Goal: Task Accomplishment & Management: Manage account settings

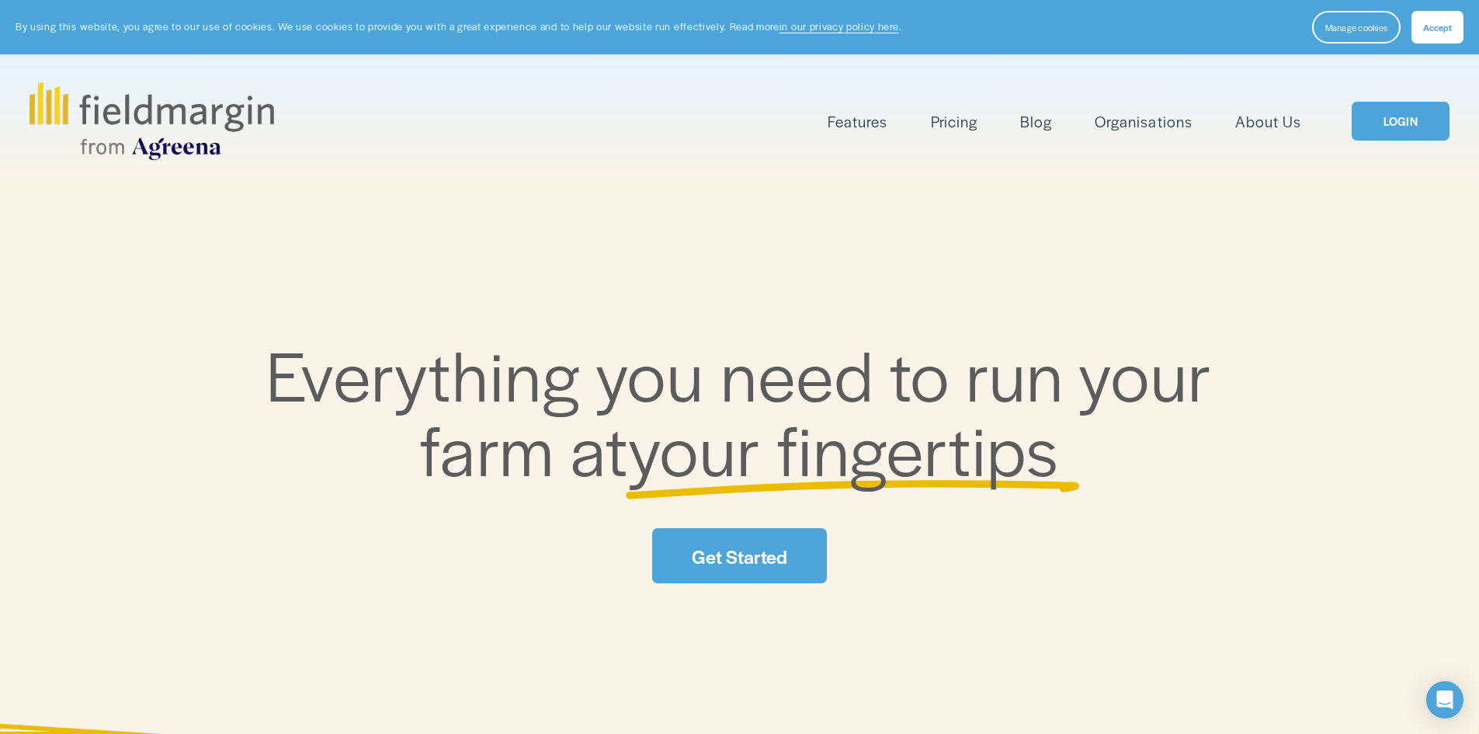
click at [1438, 19] on button "Accept" at bounding box center [1437, 27] width 52 height 33
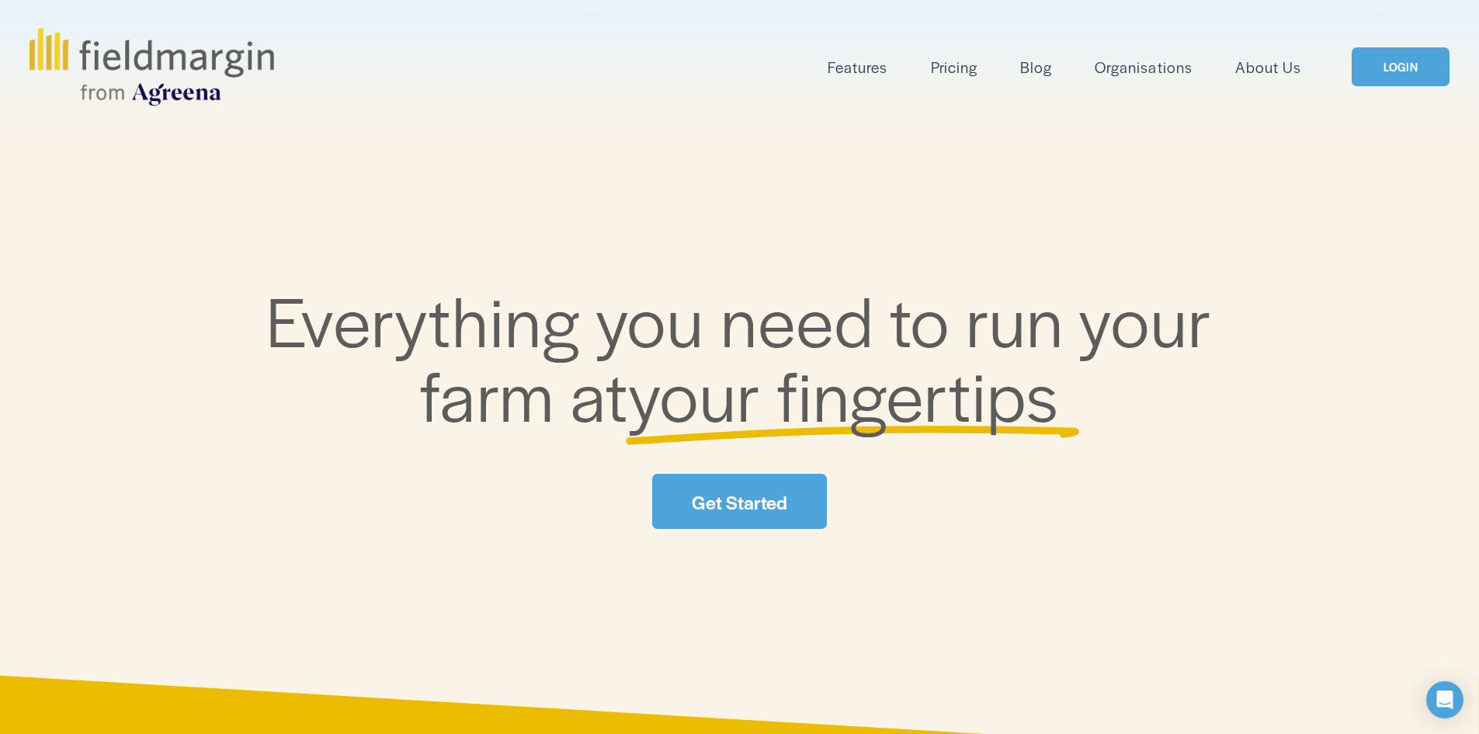
click at [1419, 69] on link "LOGIN" at bounding box center [1400, 67] width 98 height 40
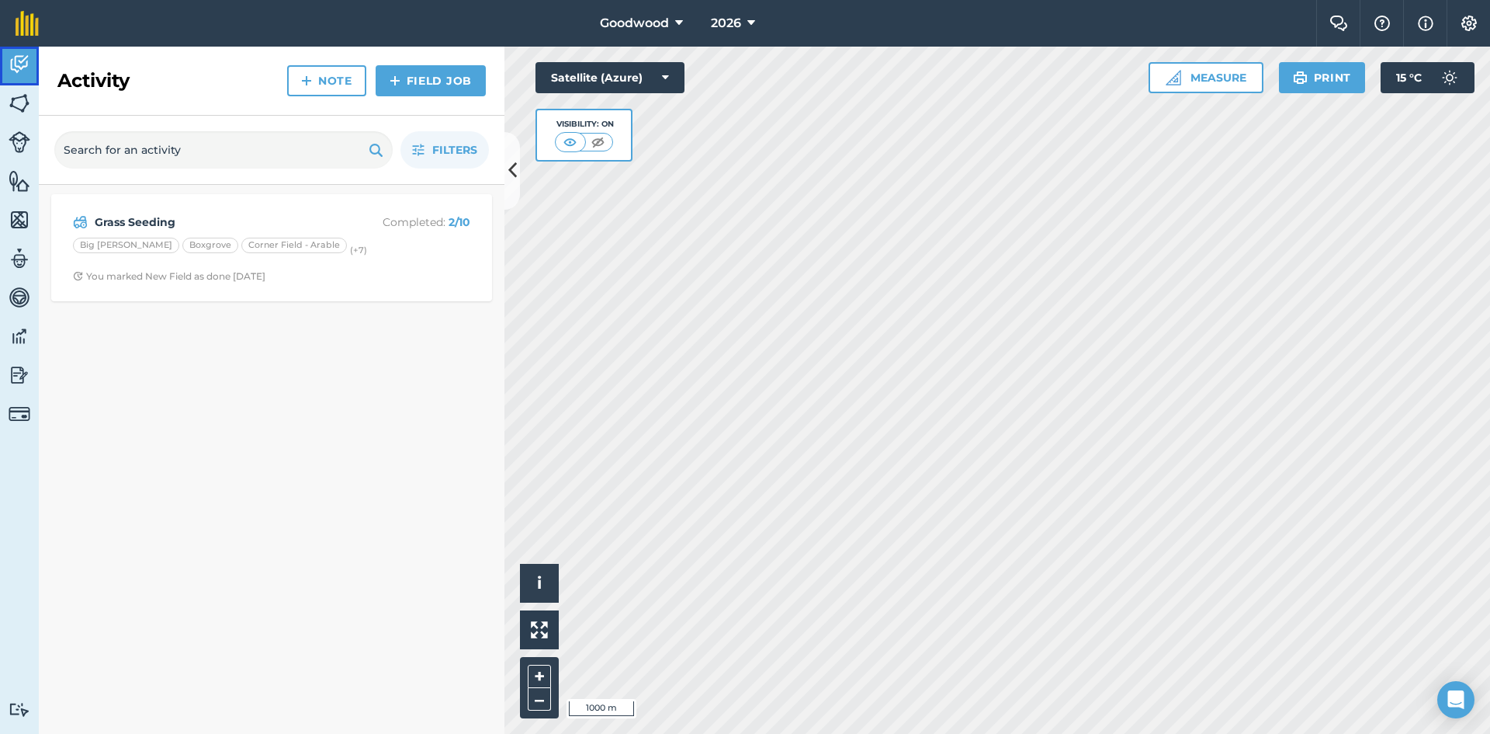
click at [7, 68] on link "Activity" at bounding box center [19, 66] width 39 height 39
click at [12, 105] on img at bounding box center [20, 103] width 22 height 23
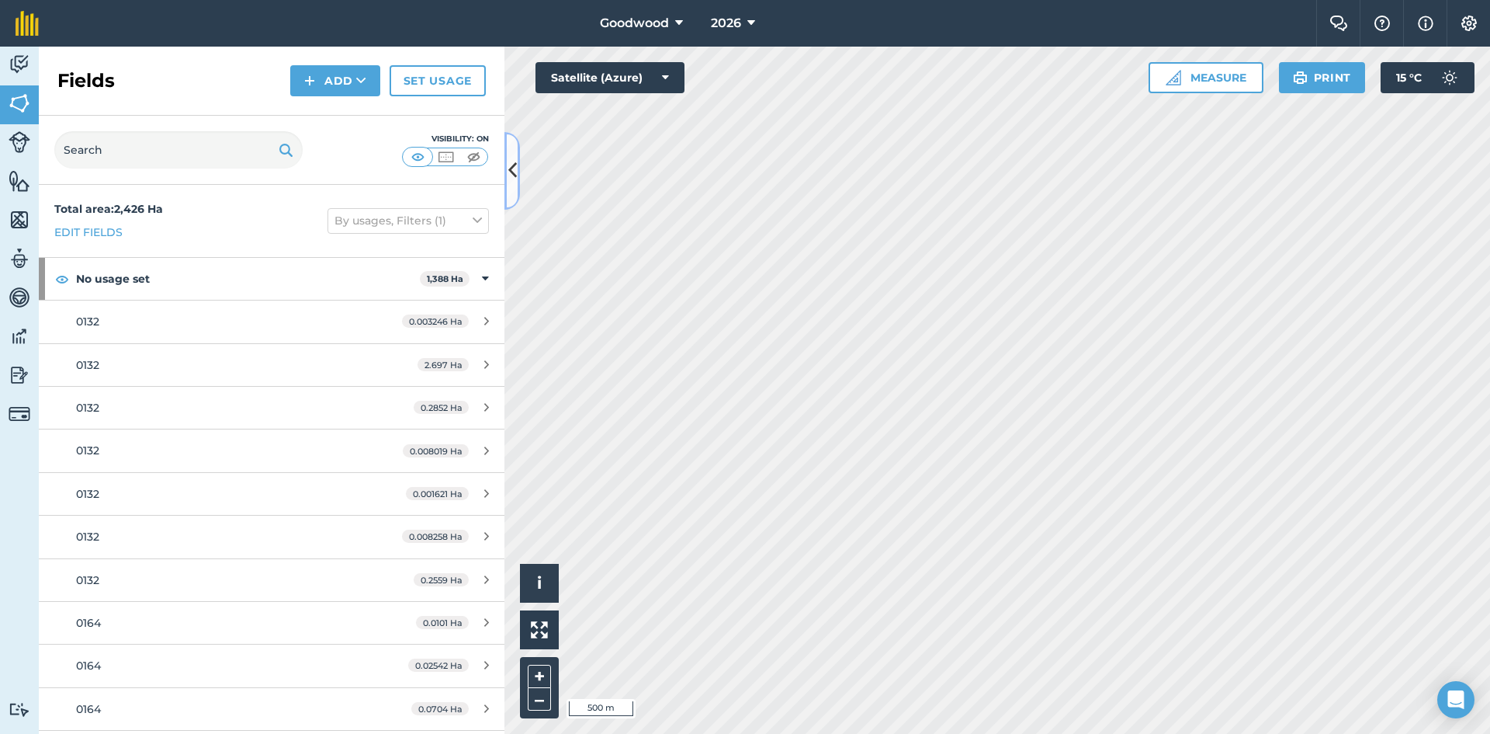
click at [515, 165] on icon at bounding box center [512, 170] width 9 height 27
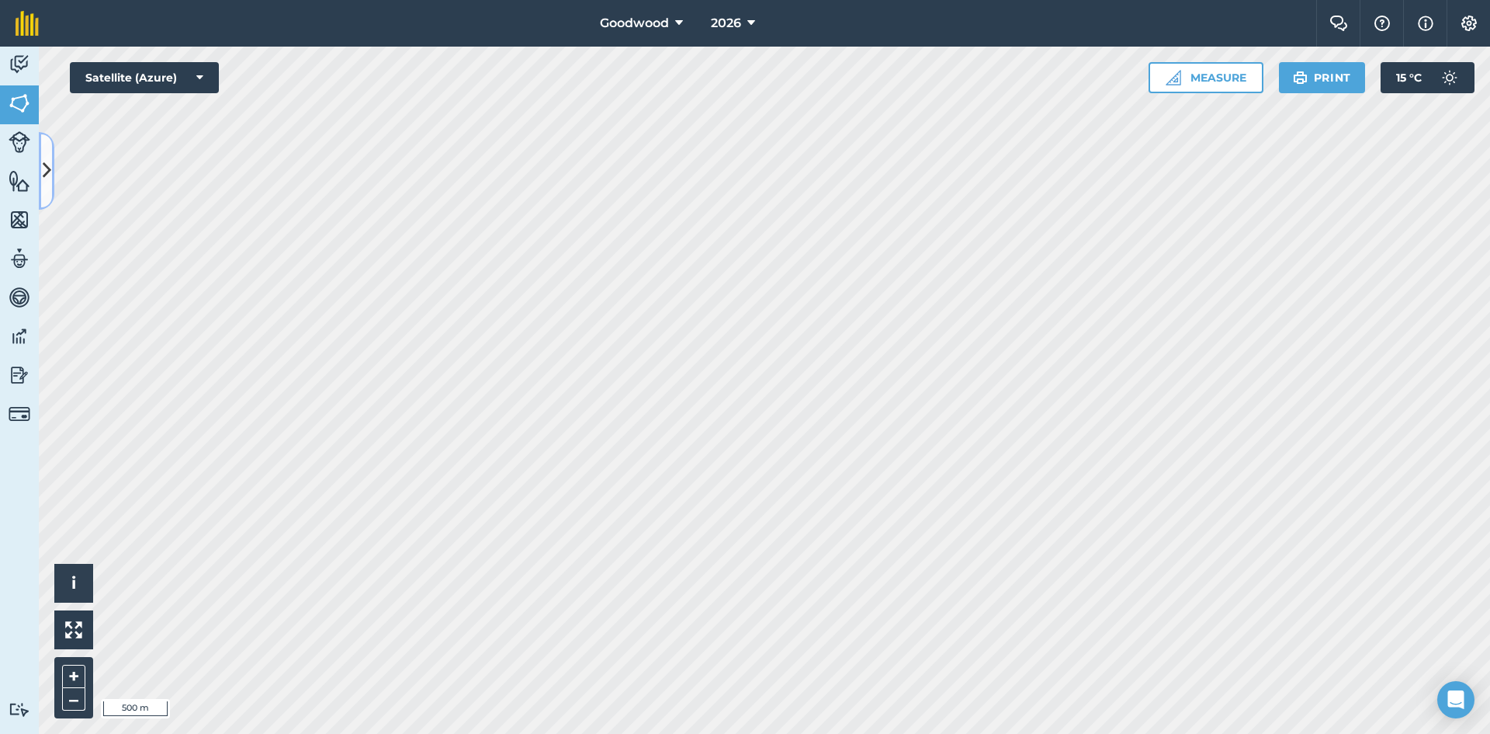
click at [45, 167] on icon at bounding box center [47, 170] width 9 height 27
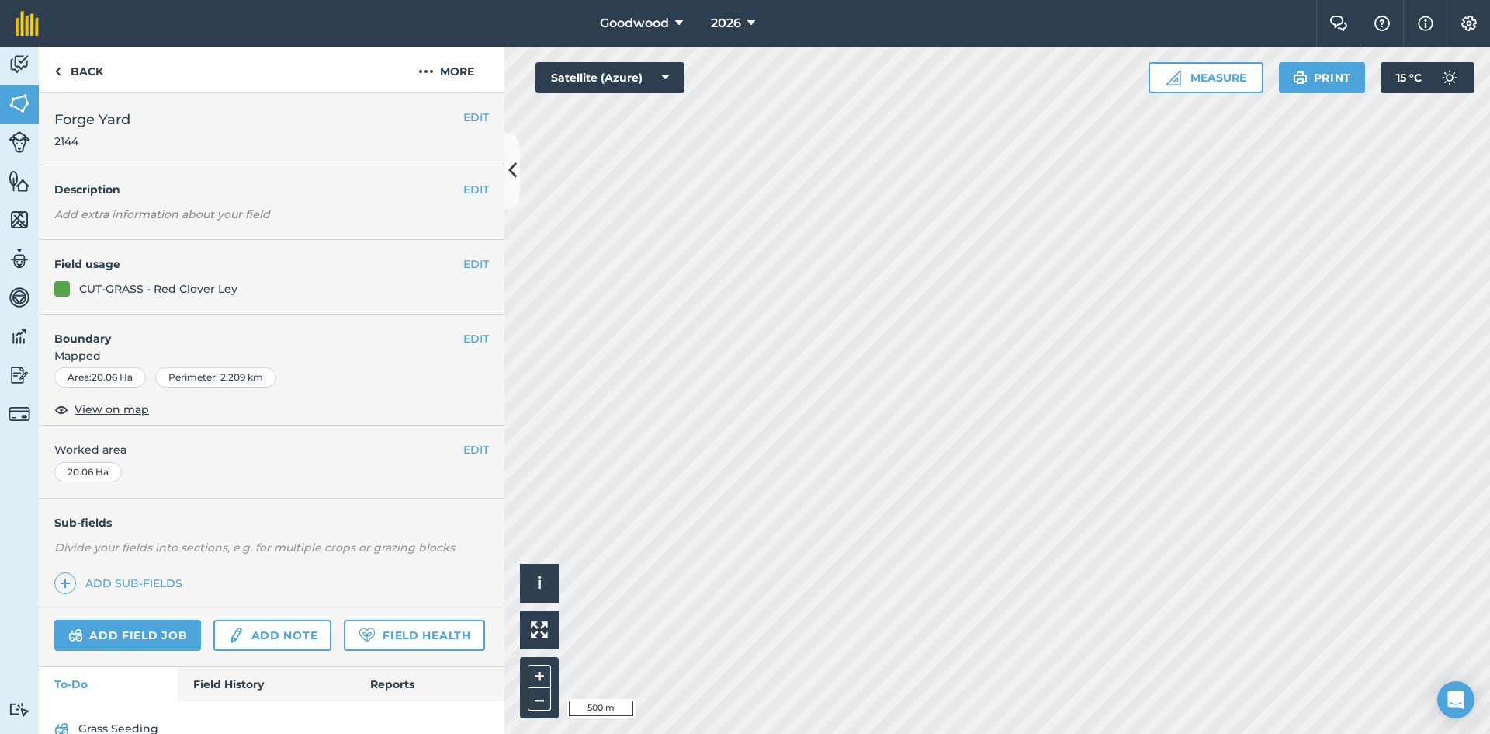
click at [449, 121] on h2 "Forge Yard 2144" at bounding box center [258, 129] width 409 height 40
click at [463, 120] on button "EDIT" at bounding box center [476, 117] width 26 height 17
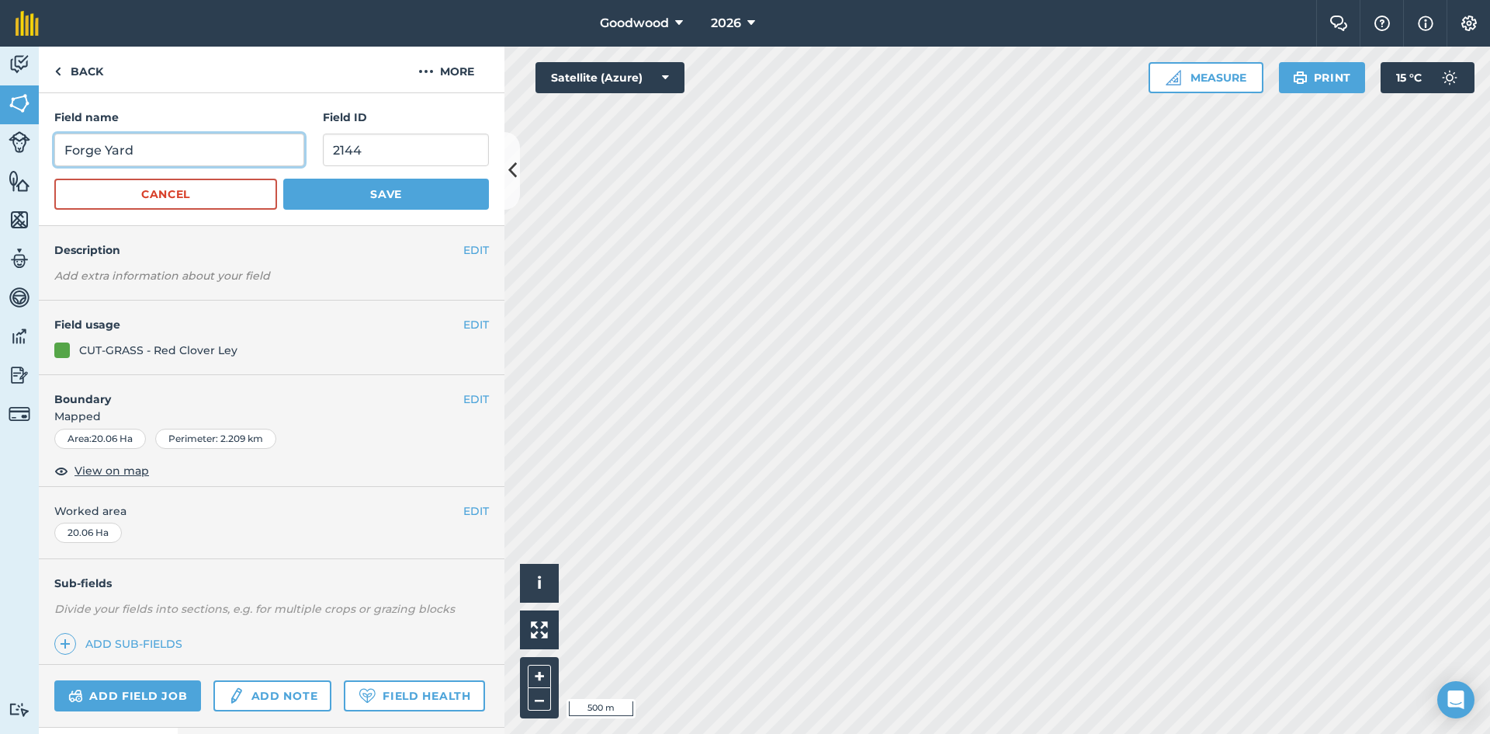
drag, startPoint x: 85, startPoint y: 150, endPoint x: 181, endPoint y: 165, distance: 97.5
click at [85, 150] on input "Forge Yard" at bounding box center [179, 150] width 250 height 33
type input "Forage Yard"
click at [338, 187] on button "Save" at bounding box center [386, 194] width 206 height 31
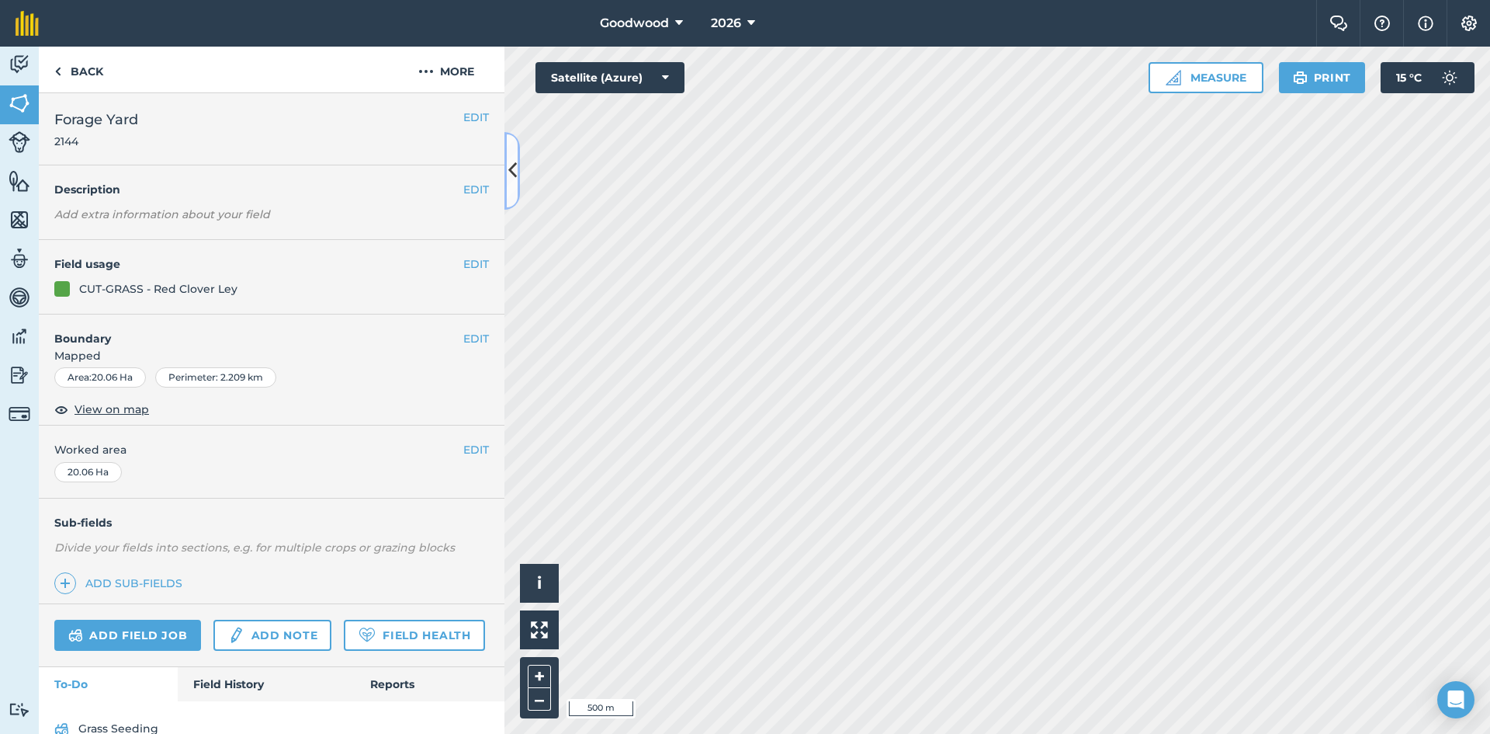
click at [509, 183] on icon at bounding box center [512, 170] width 9 height 27
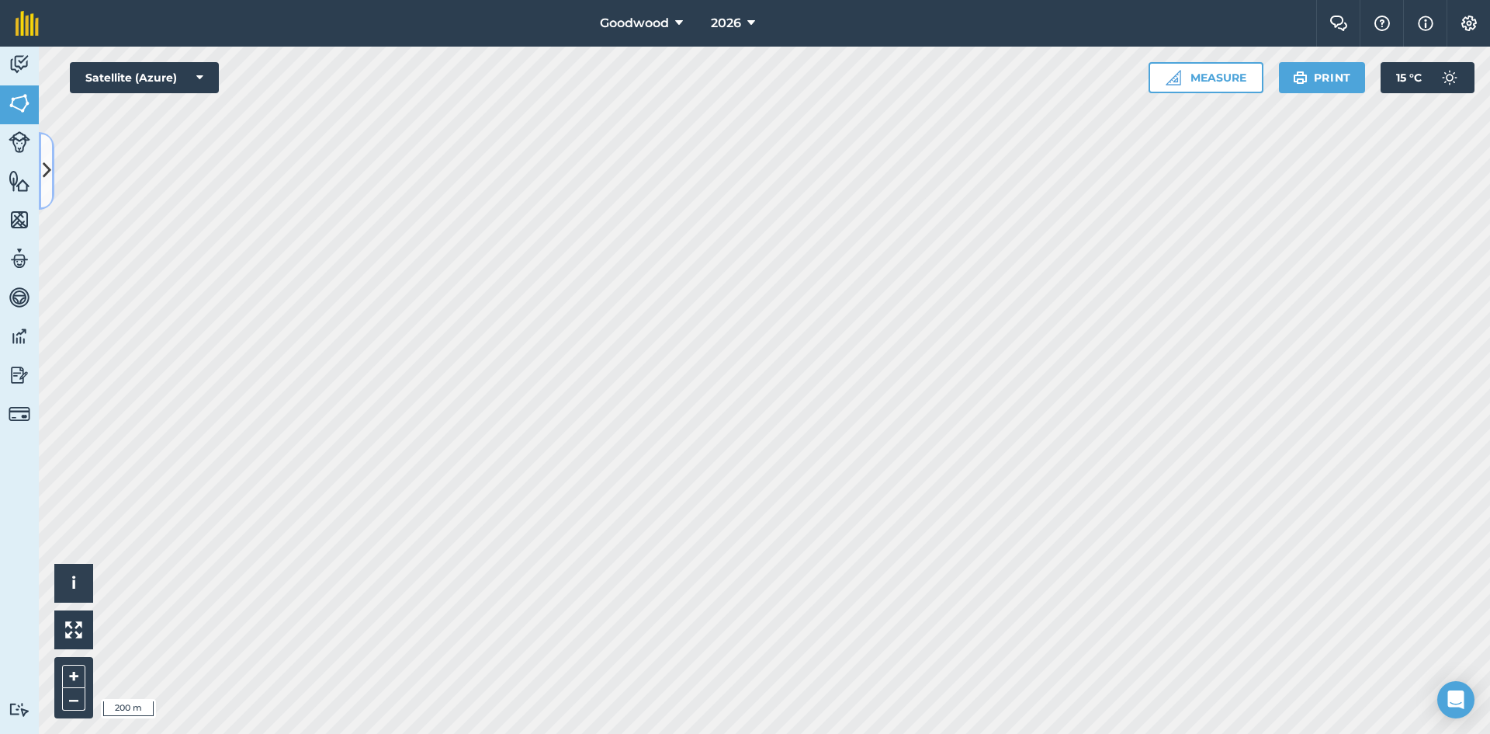
click at [43, 177] on icon at bounding box center [47, 170] width 9 height 27
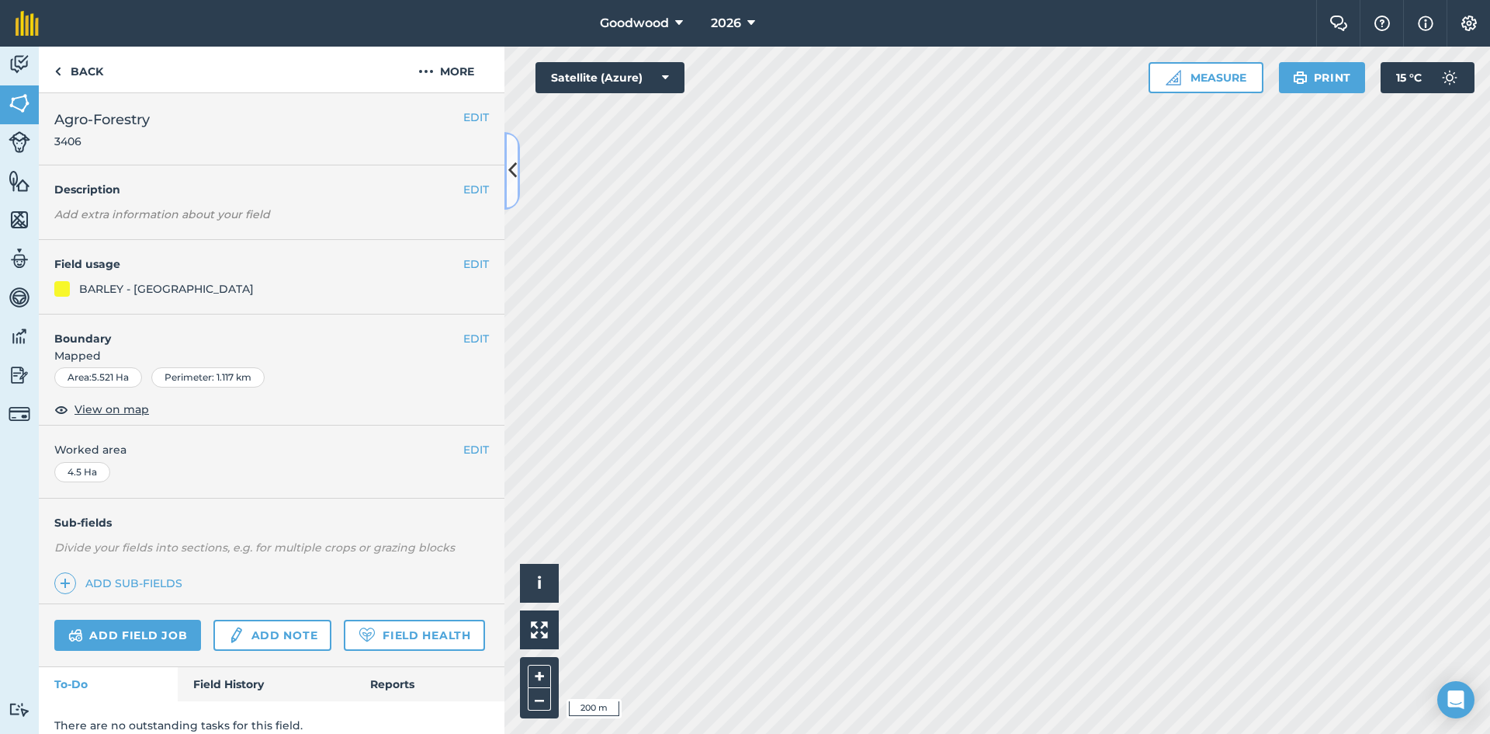
click at [512, 186] on button at bounding box center [513, 171] width 16 height 78
